Goal: Navigation & Orientation: Find specific page/section

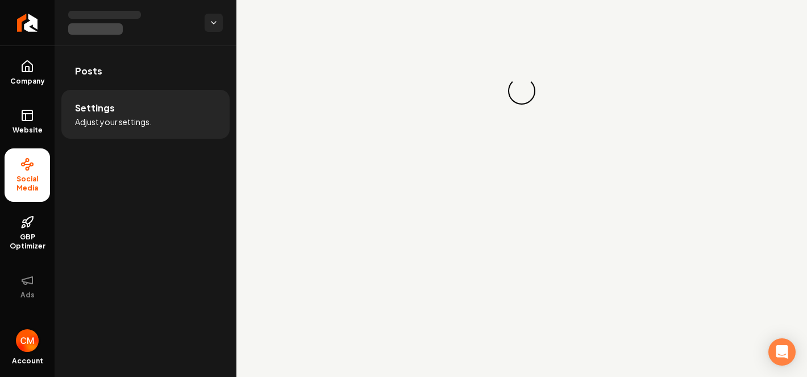
click at [27, 345] on img "Open user button" at bounding box center [27, 340] width 23 height 23
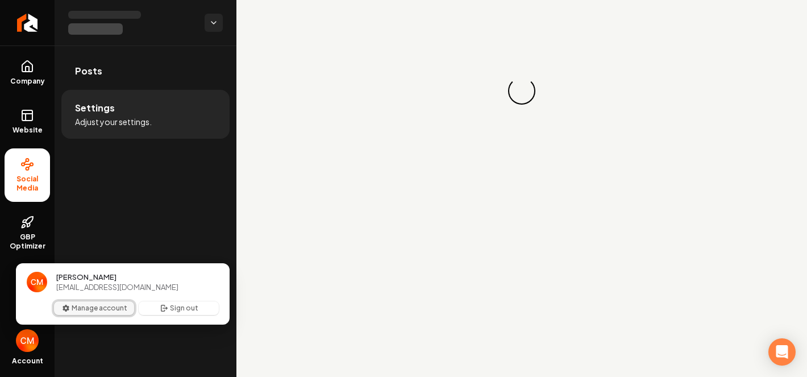
click at [105, 312] on button "Manage account" at bounding box center [94, 308] width 80 height 14
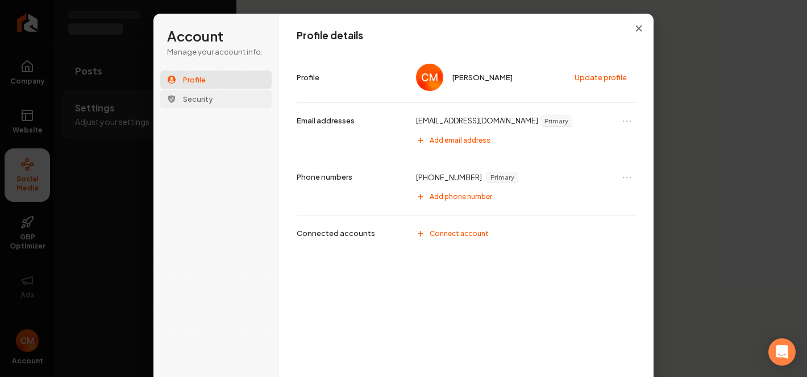
click at [229, 101] on button "Security" at bounding box center [215, 99] width 111 height 18
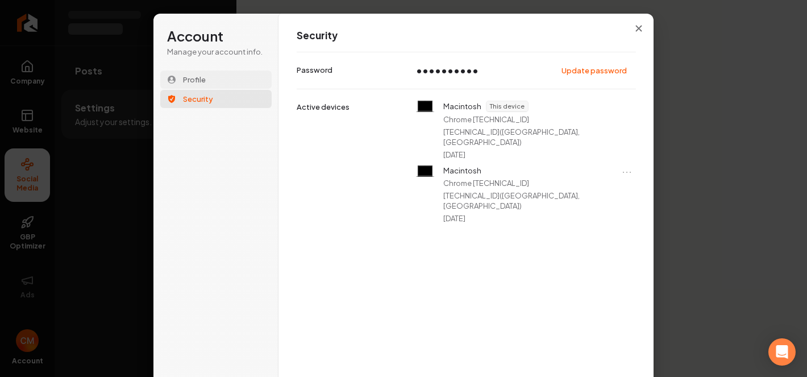
click at [229, 82] on button "Profile" at bounding box center [215, 80] width 111 height 18
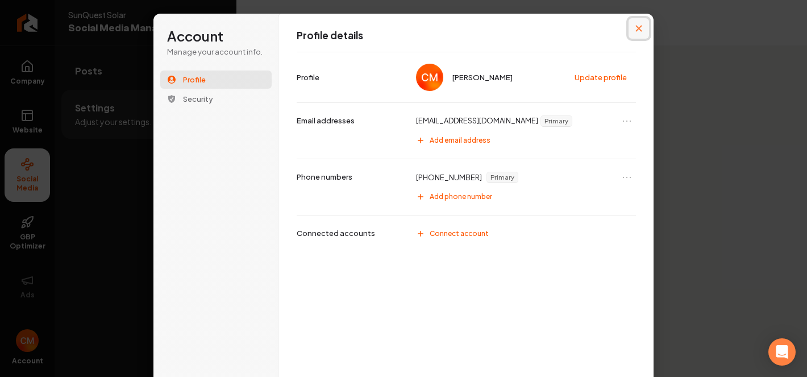
click at [636, 29] on icon "Close modal" at bounding box center [639, 28] width 7 height 7
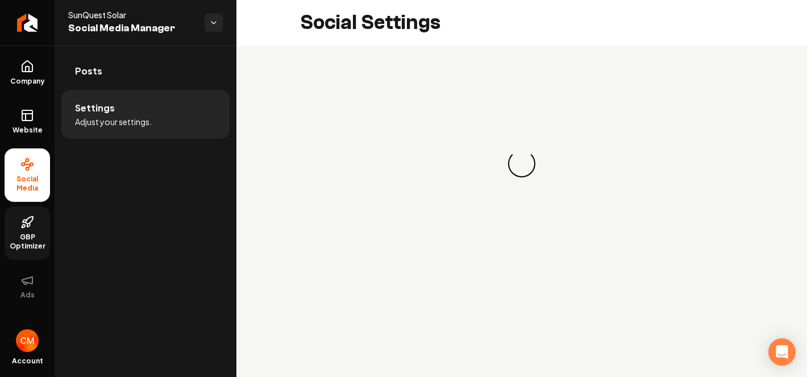
click at [27, 225] on icon at bounding box center [28, 225] width 2 height 4
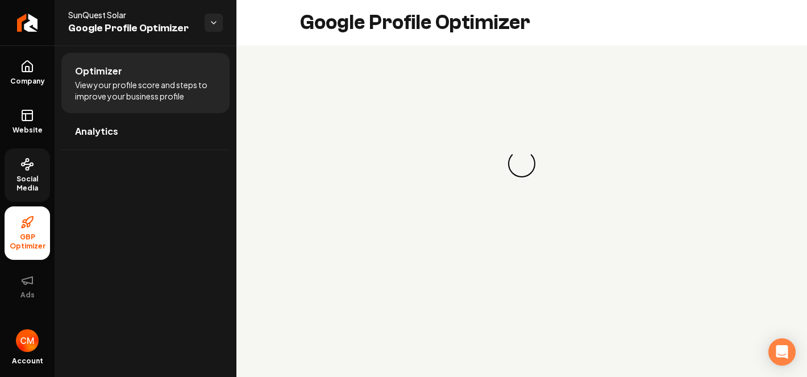
click at [21, 180] on span "Social Media" at bounding box center [27, 184] width 45 height 18
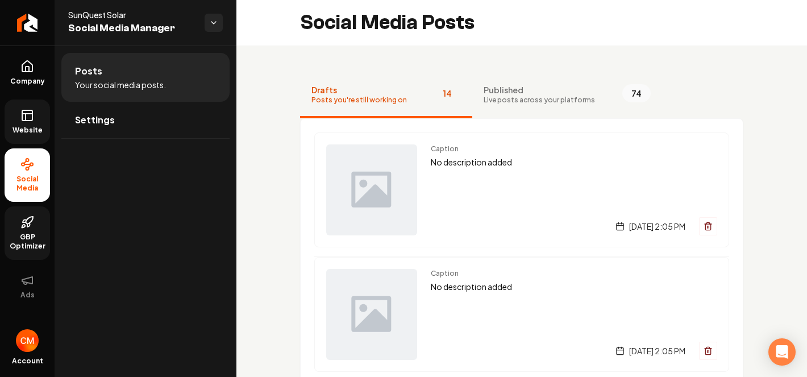
click at [30, 116] on icon at bounding box center [27, 116] width 14 height 14
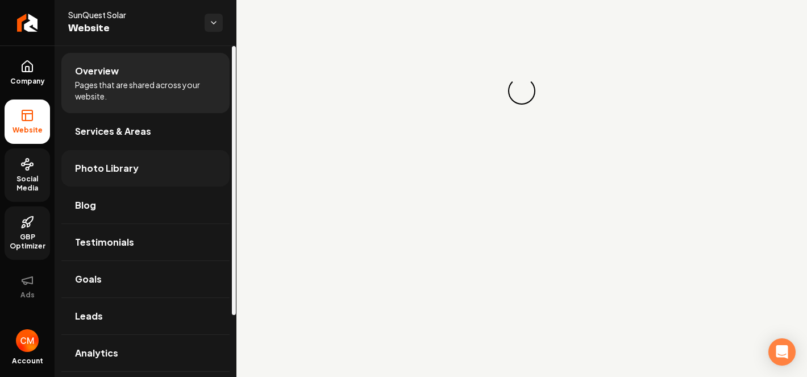
scroll to position [76, 0]
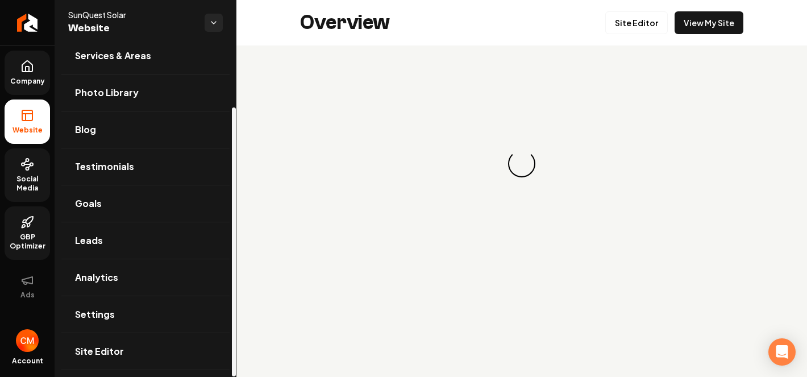
click at [32, 68] on icon at bounding box center [27, 66] width 10 height 11
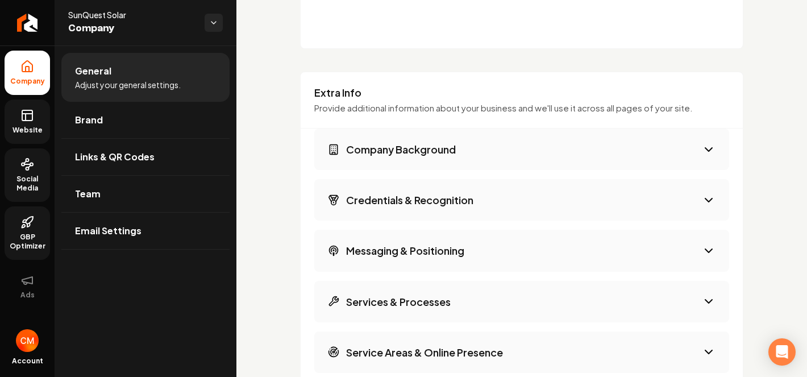
scroll to position [930, 0]
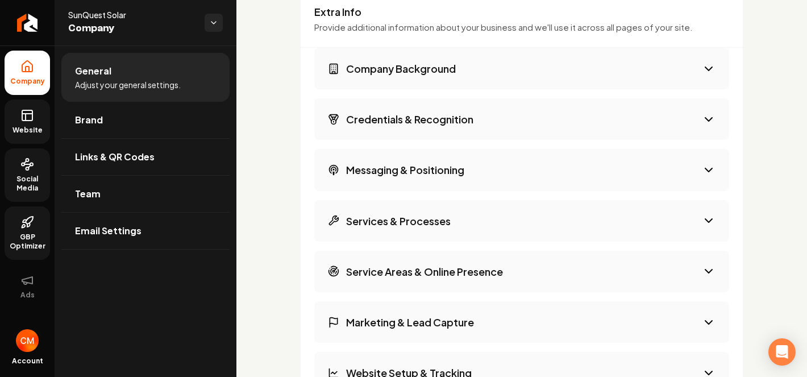
click at [438, 214] on h3 "Services & Processes" at bounding box center [398, 221] width 105 height 14
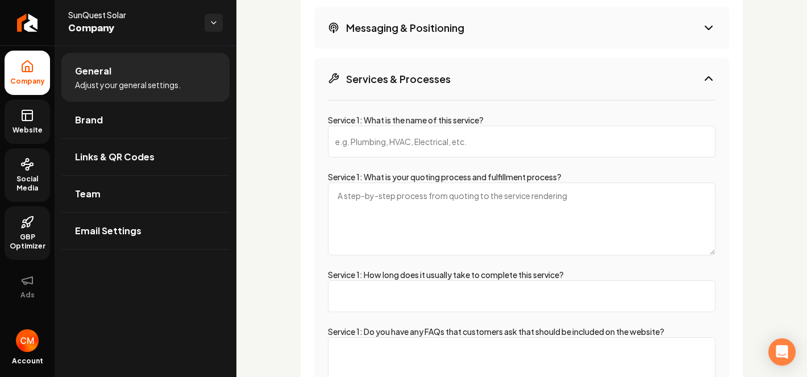
scroll to position [1658, 0]
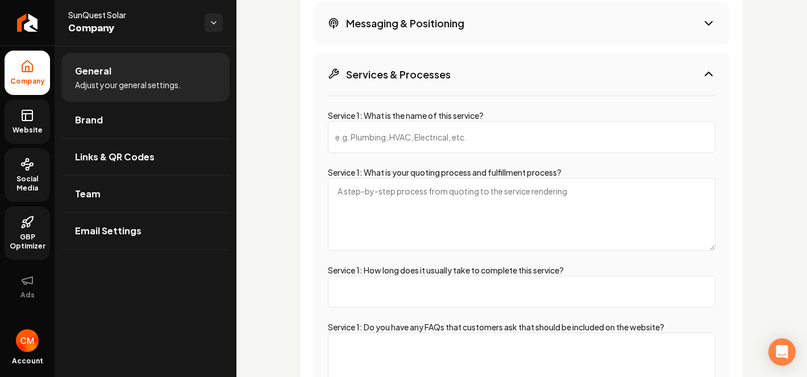
click at [454, 85] on button "Services & Processes" at bounding box center [521, 74] width 415 height 42
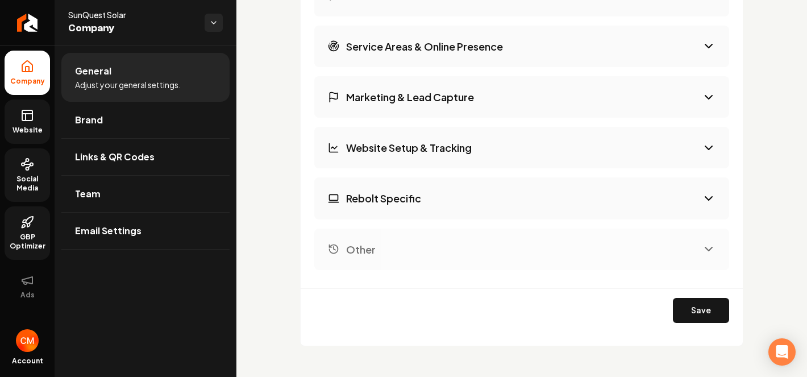
scroll to position [1751, 0]
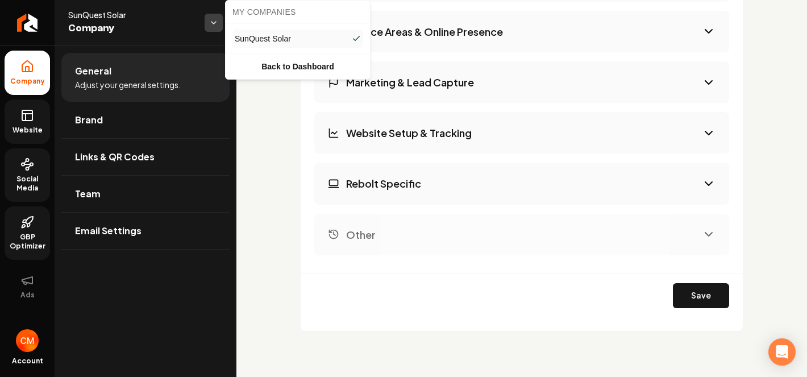
click at [214, 28] on html "Company Website Social Media GBP Optimizer Ads Account SunQuest Solar Company G…" at bounding box center [403, 188] width 807 height 377
click at [213, 28] on html "Company Website Social Media GBP Optimizer Ads Account SunQuest Solar Company G…" at bounding box center [403, 188] width 807 height 377
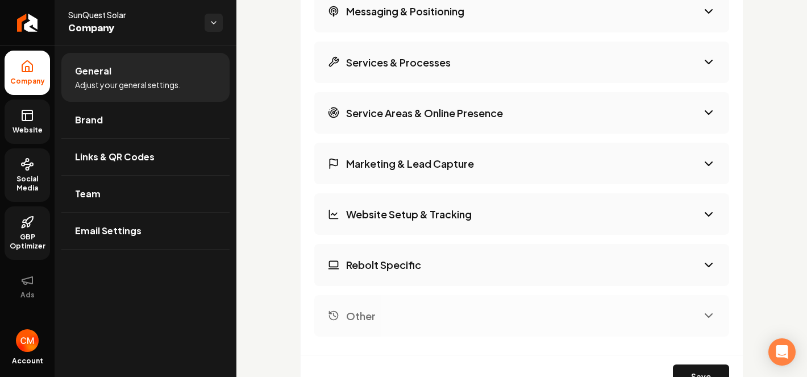
scroll to position [1669, 0]
click at [400, 167] on h3 "Marketing & Lead Capture" at bounding box center [410, 164] width 128 height 14
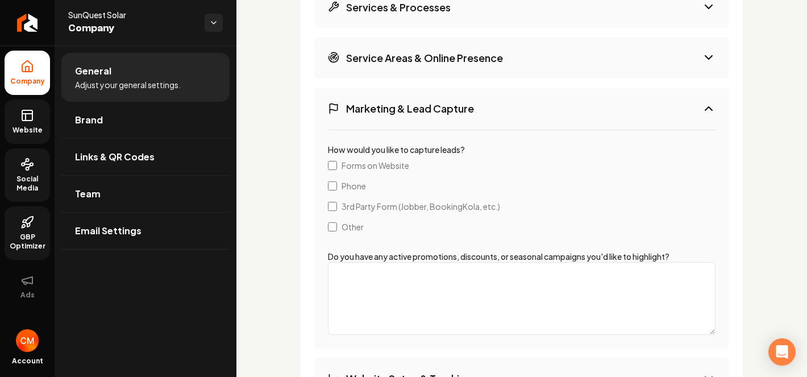
scroll to position [1725, 0]
